Goal: Information Seeking & Learning: Learn about a topic

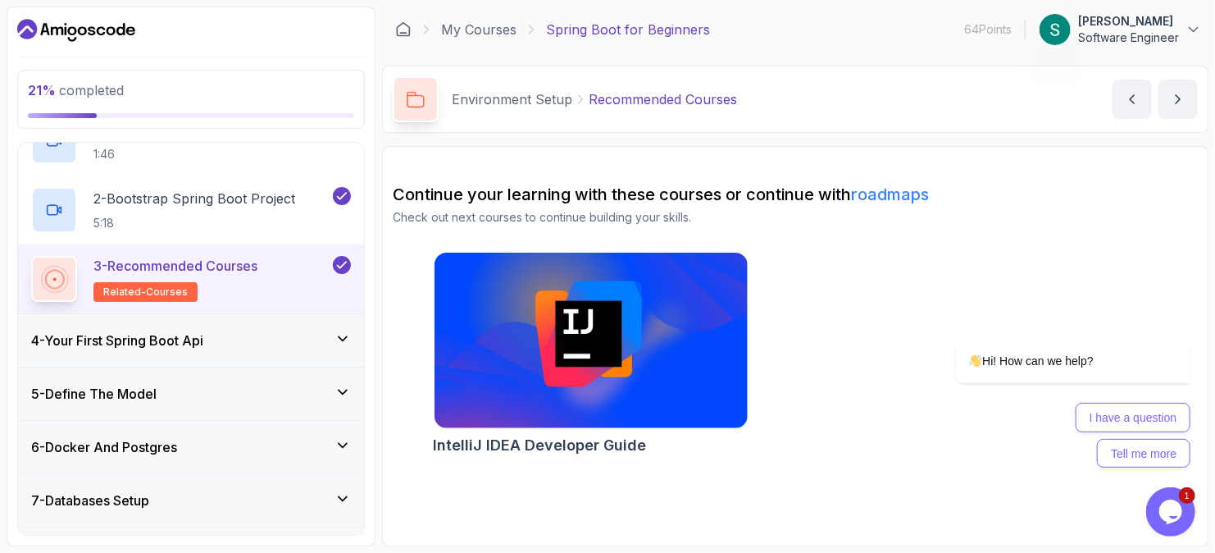
scroll to position [298, 0]
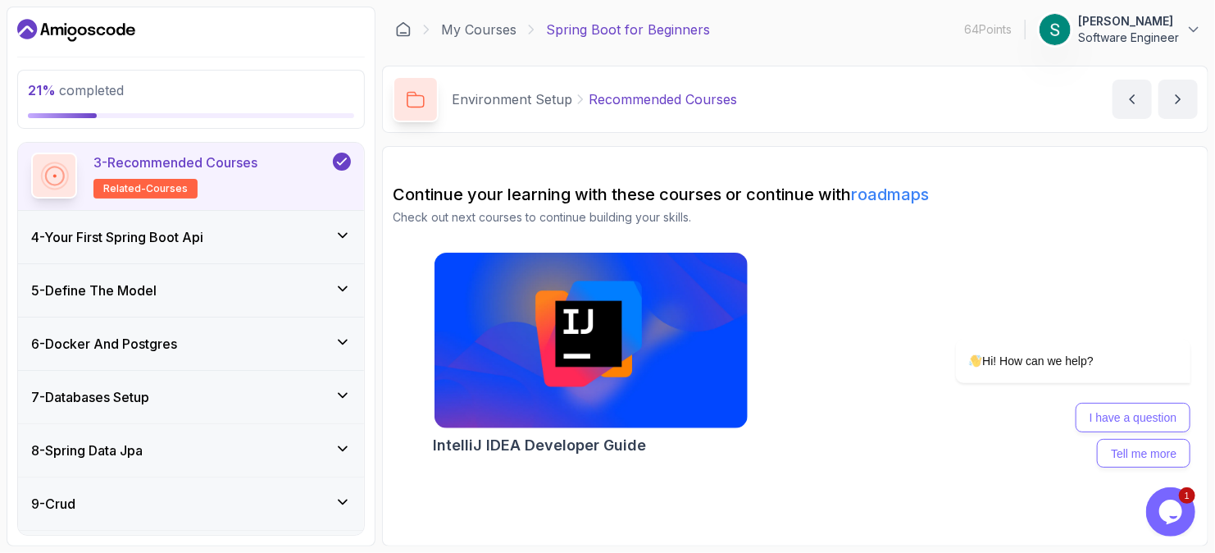
click at [304, 230] on div "4 - Your First Spring Boot Api" at bounding box center [191, 237] width 320 height 20
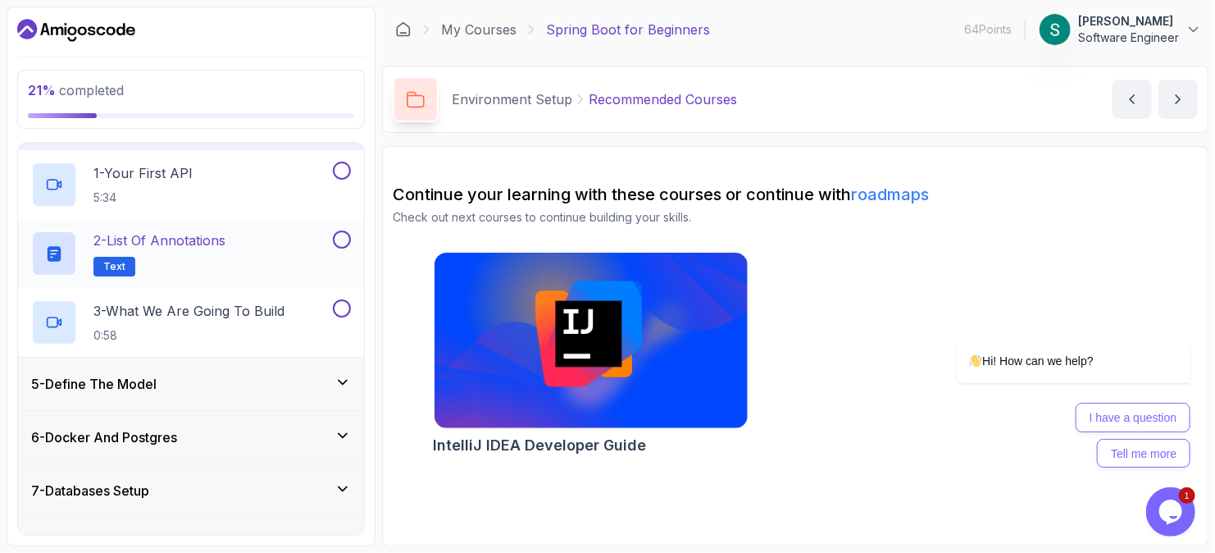
scroll to position [41, 0]
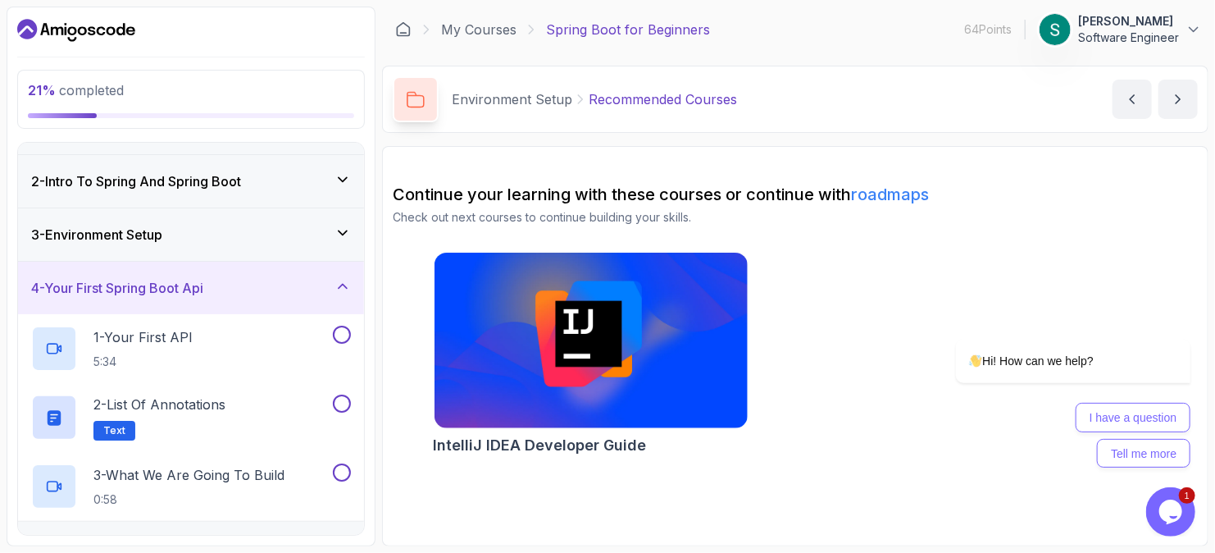
click at [321, 285] on div "4 - Your First Spring Boot Api" at bounding box center [191, 288] width 320 height 20
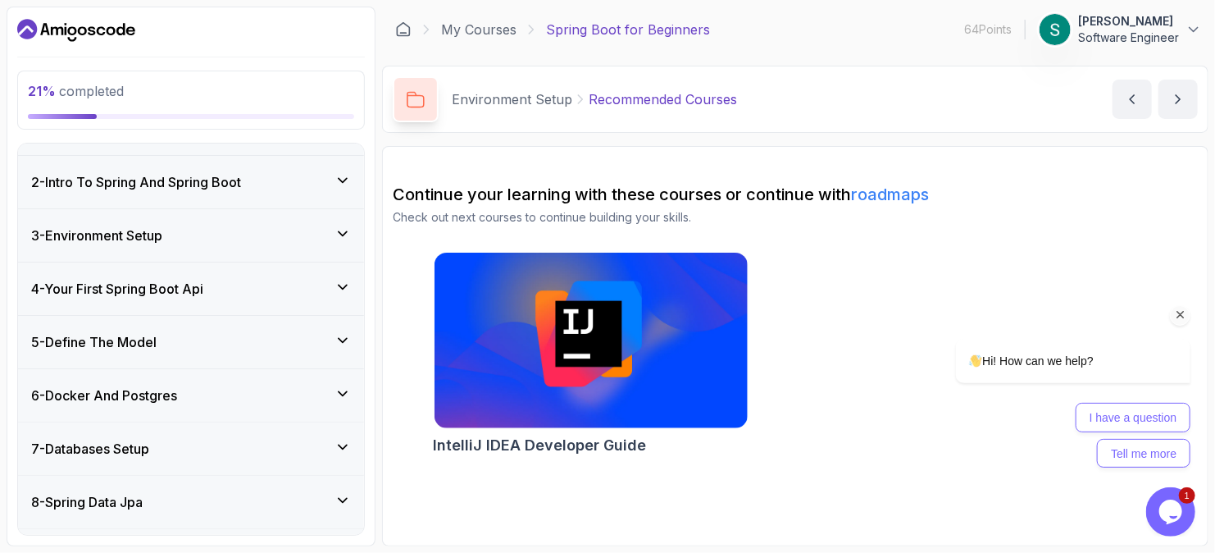
click at [1188, 314] on div "Chat attention grabber" at bounding box center [1179, 314] width 21 height 21
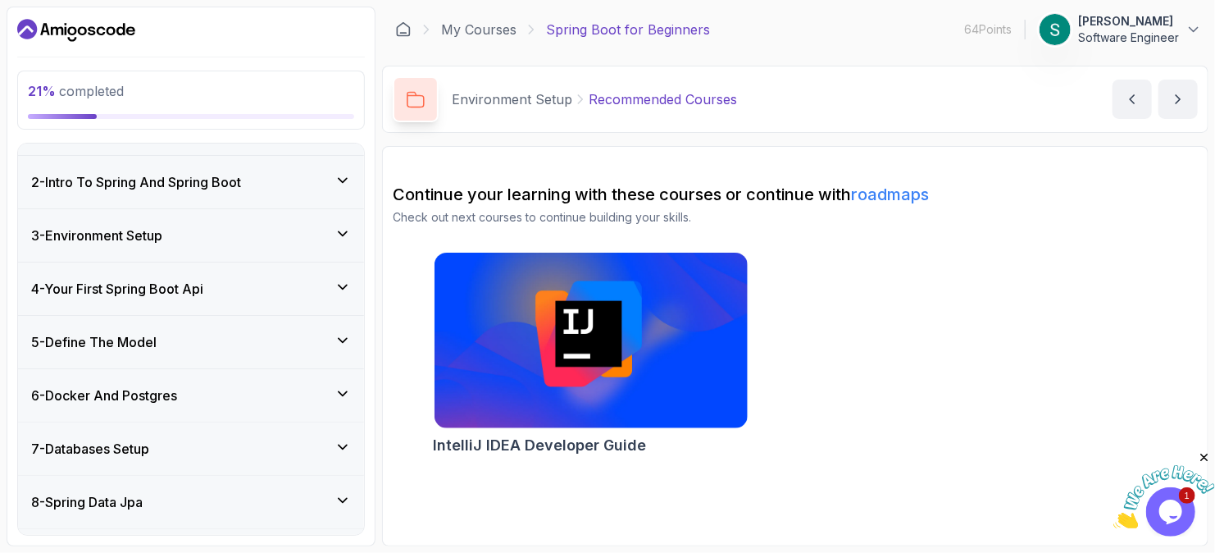
drag, startPoint x: 1203, startPoint y: 459, endPoint x: 2308, endPoint y: 917, distance: 1196.4
click at [1203, 459] on icon "Close" at bounding box center [1203, 456] width 15 height 15
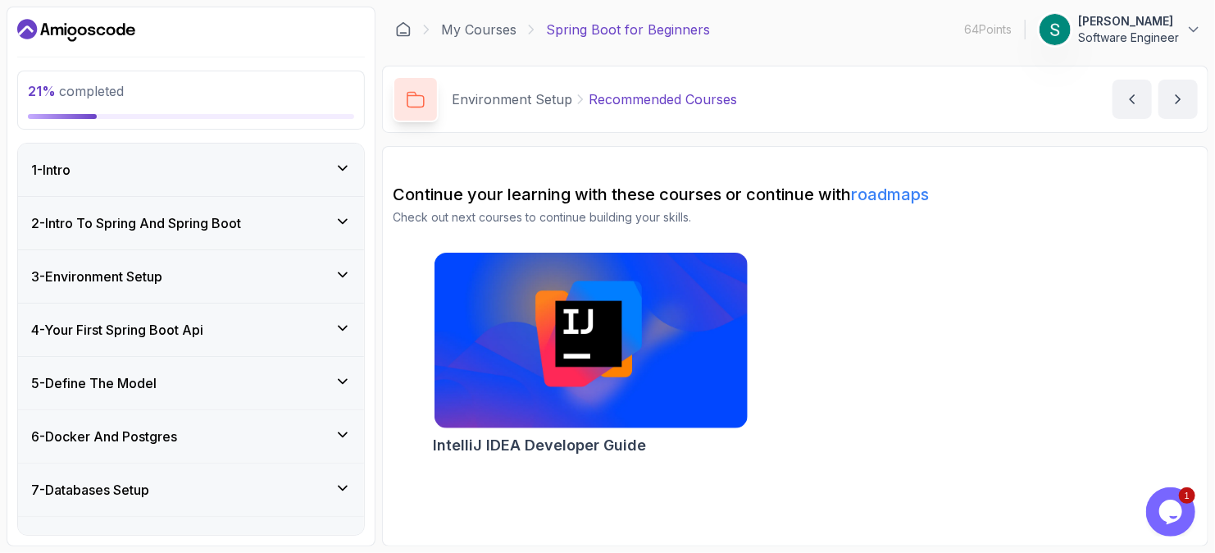
click at [201, 168] on div "1 - Intro" at bounding box center [191, 170] width 320 height 20
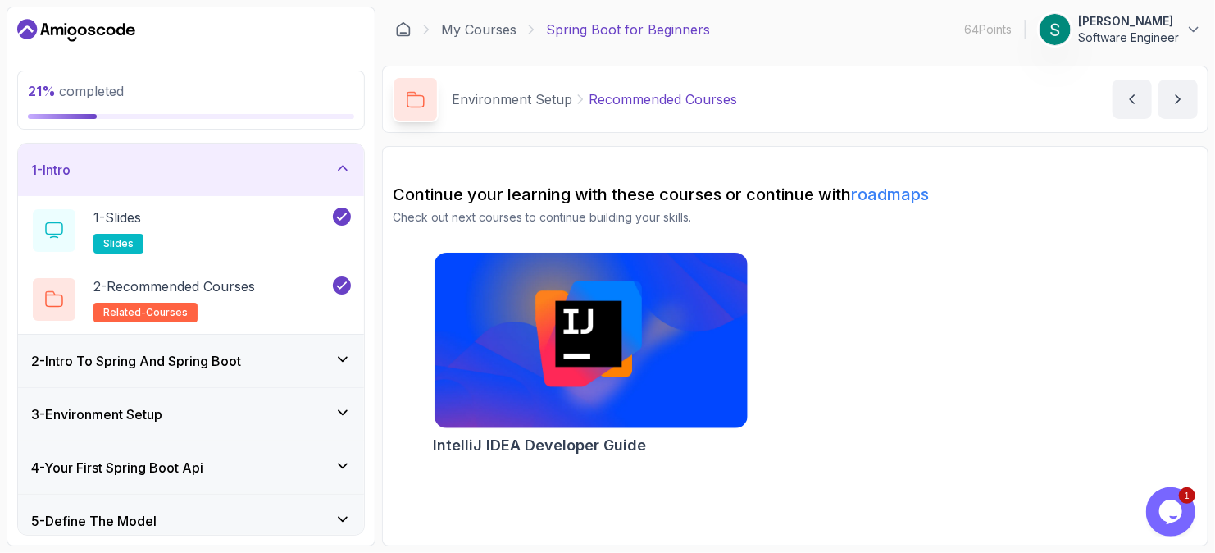
click at [295, 344] on div "2 - Intro To Spring And Spring Boot" at bounding box center [191, 361] width 346 height 52
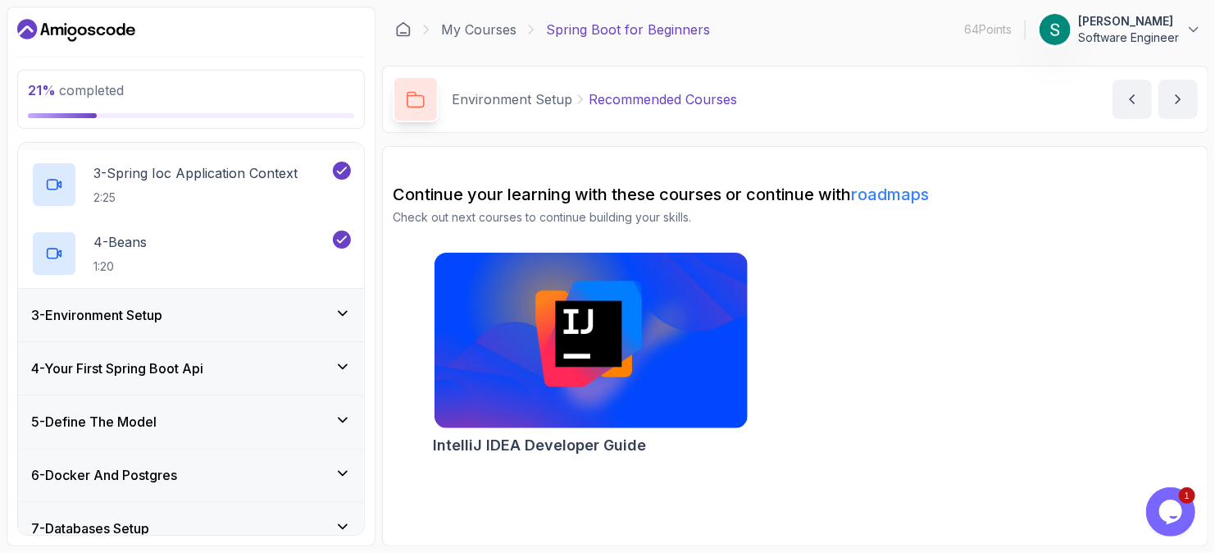
scroll to position [246, 0]
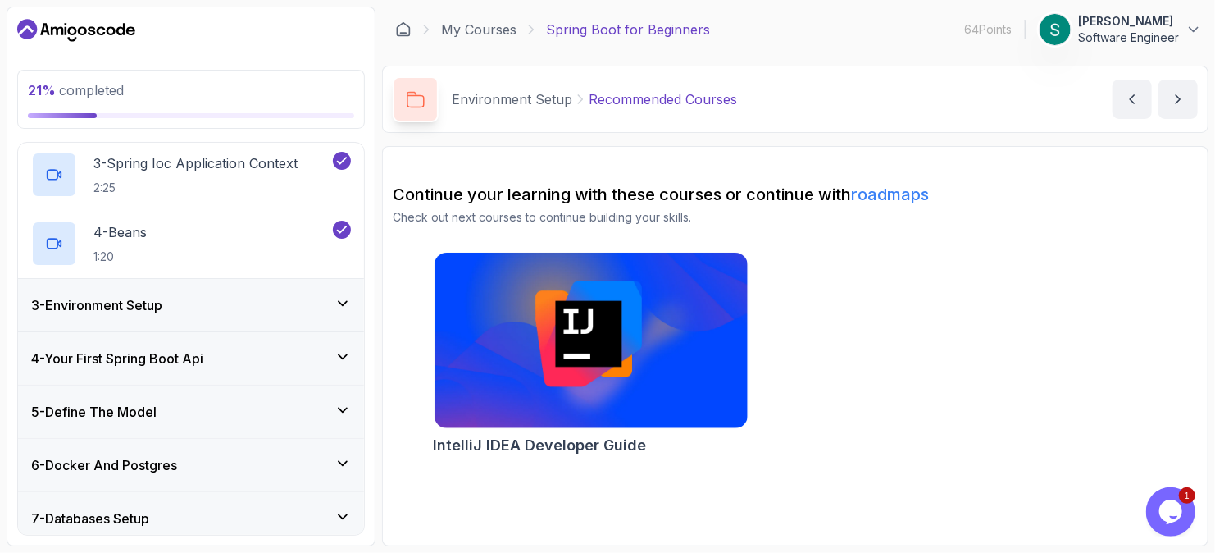
click at [299, 294] on div "3 - Environment Setup" at bounding box center [191, 305] width 346 height 52
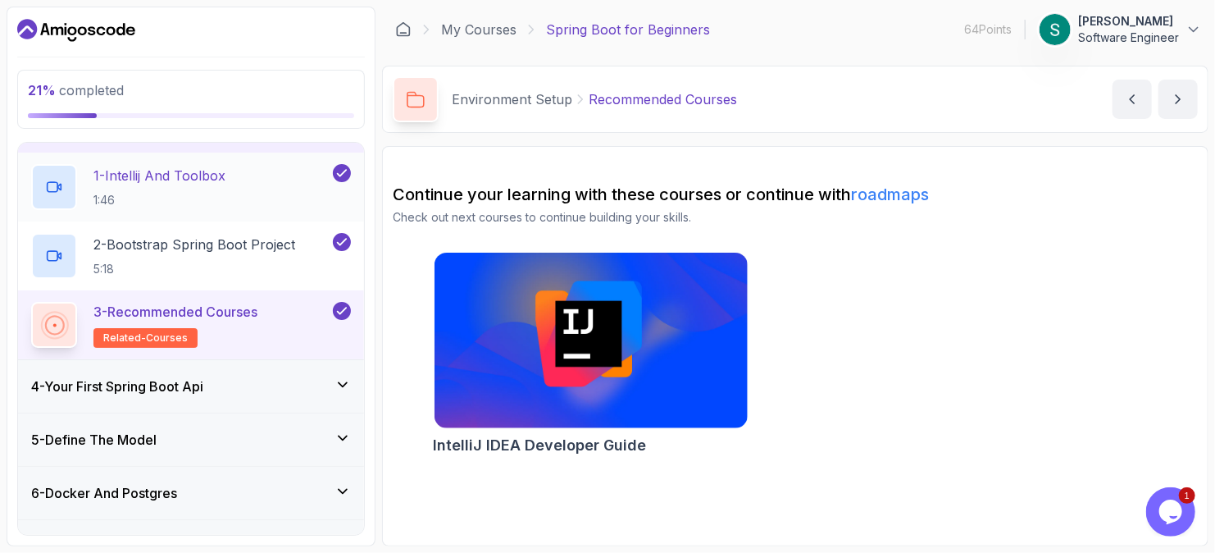
scroll to position [123, 0]
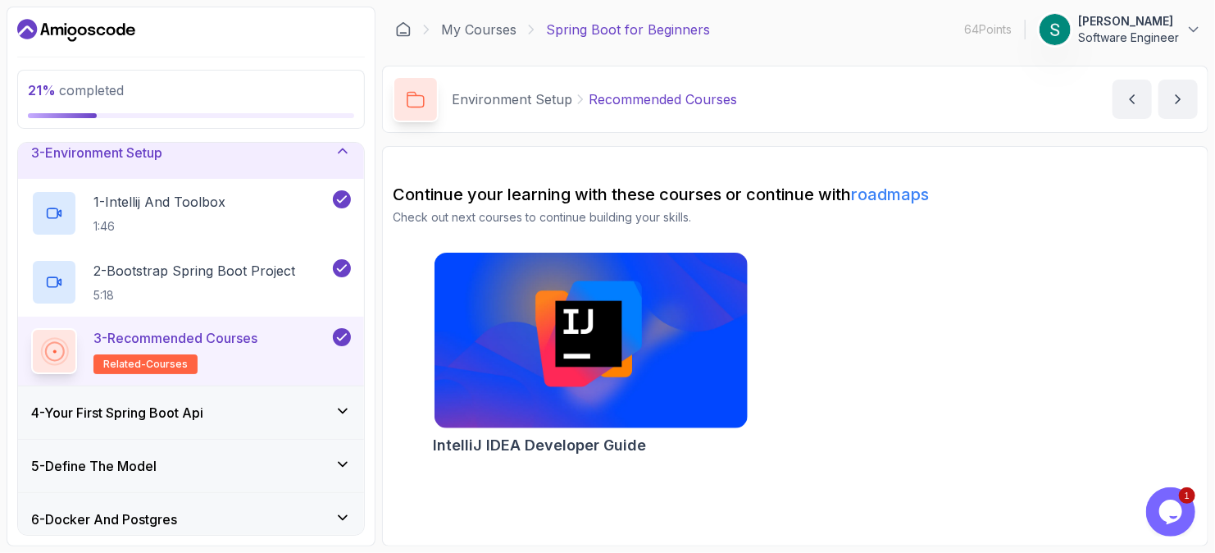
click at [346, 409] on icon at bounding box center [343, 411] width 8 height 4
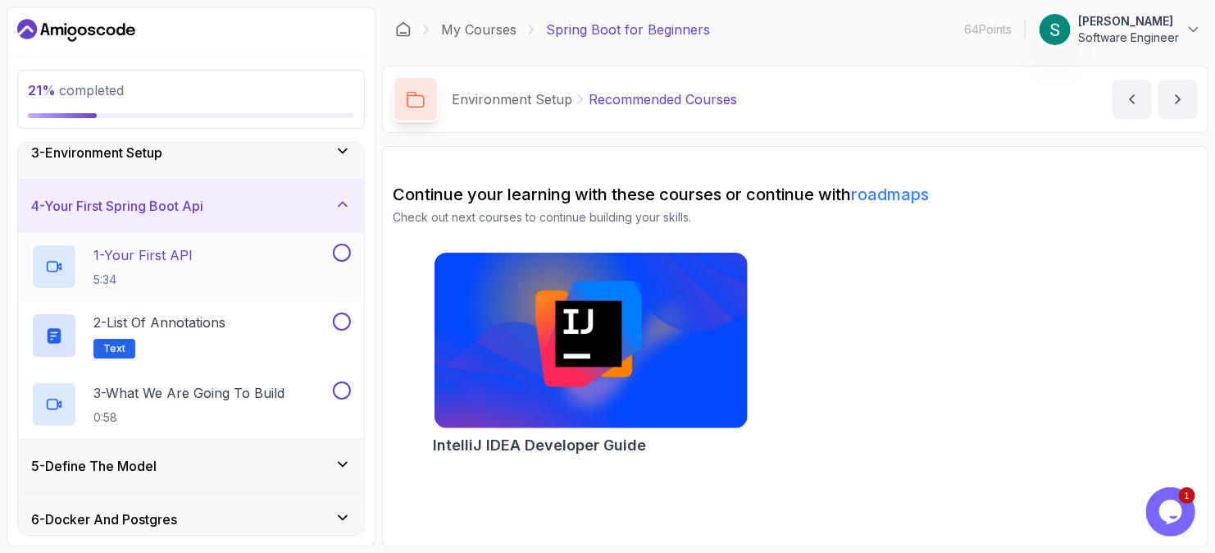
click at [270, 260] on div "1 - Your First API 5:34" at bounding box center [180, 267] width 298 height 46
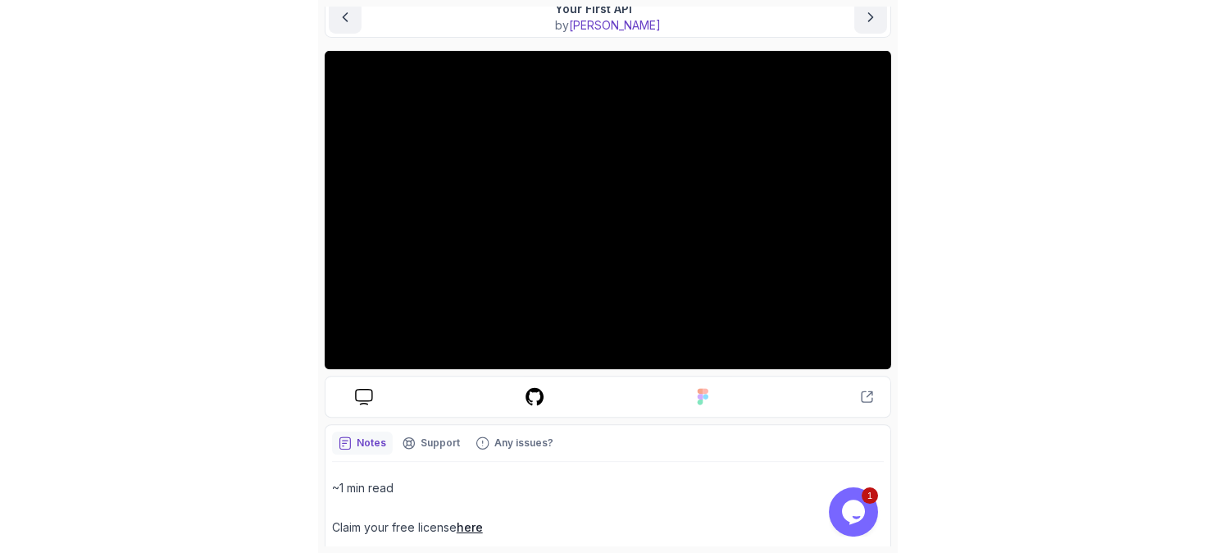
scroll to position [219, 0]
